Goal: Navigation & Orientation: Find specific page/section

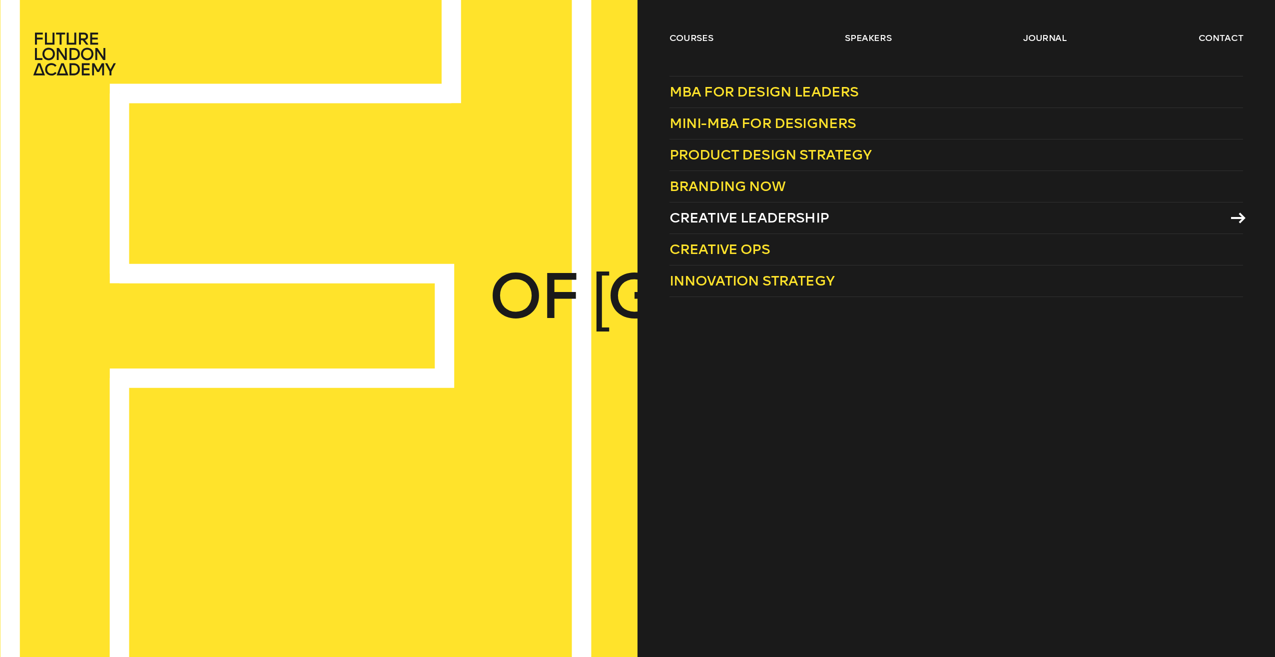
click at [744, 221] on span "Creative Leadership" at bounding box center [749, 217] width 159 height 16
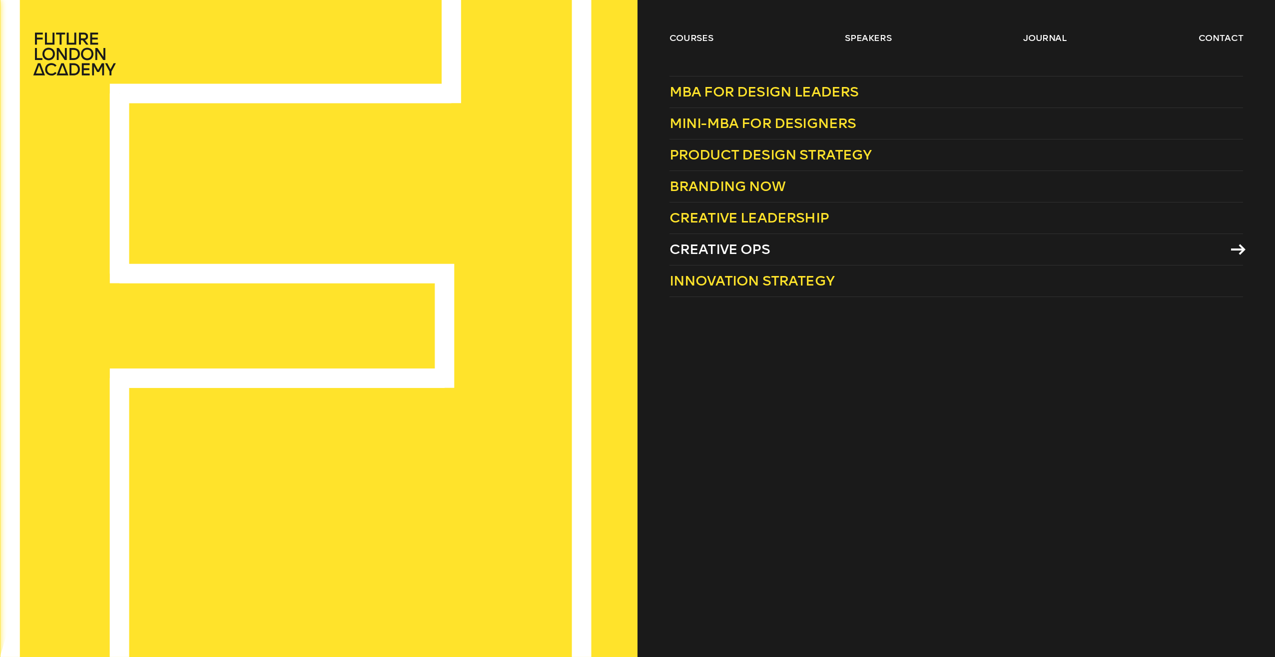
click at [721, 250] on span "Creative Ops" at bounding box center [720, 249] width 100 height 16
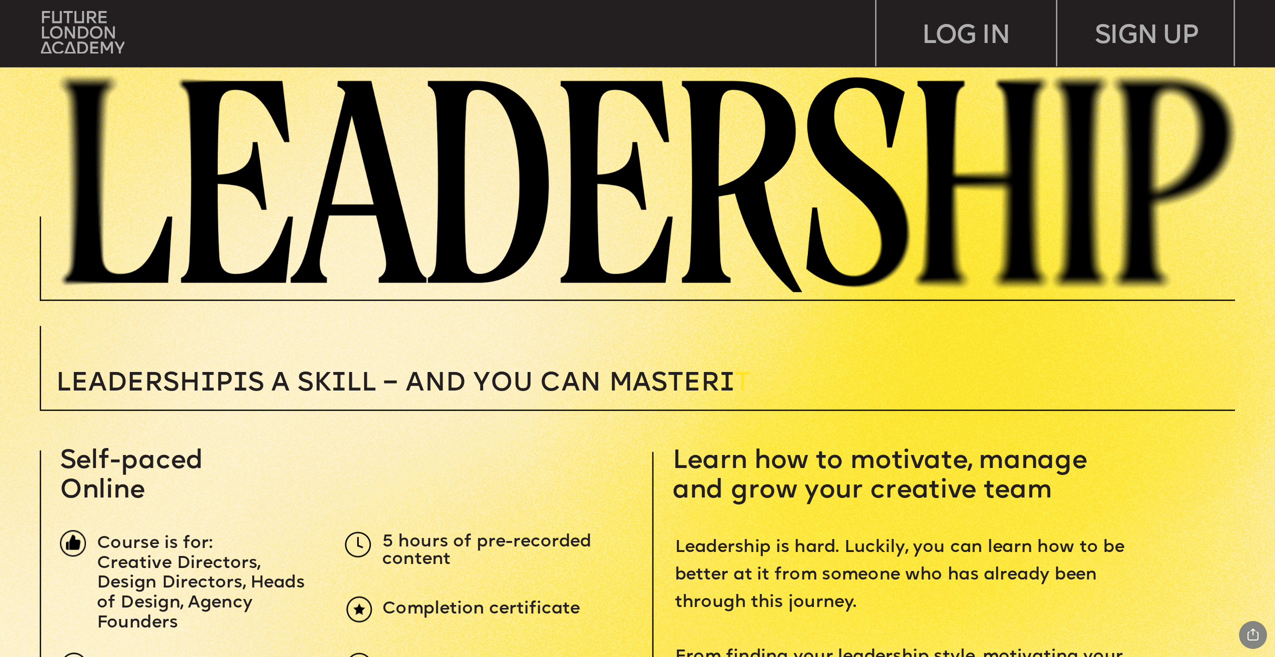
scroll to position [100, 0]
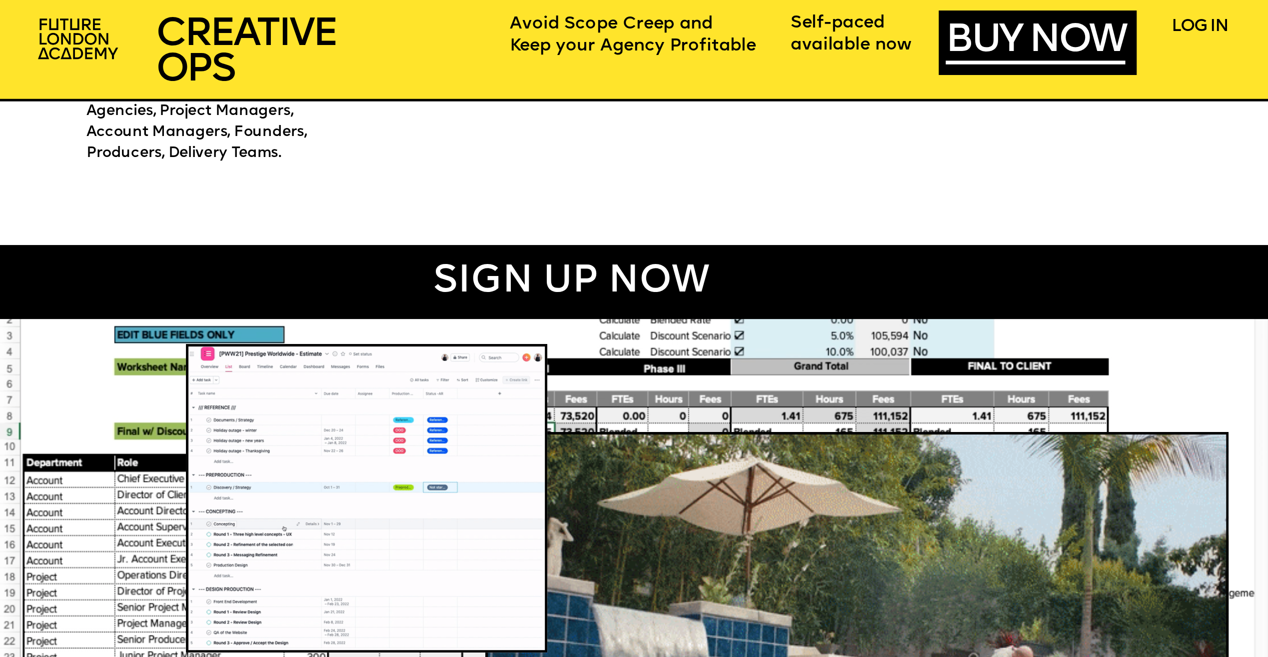
scroll to position [1399, 0]
